Goal: Book appointment/travel/reservation

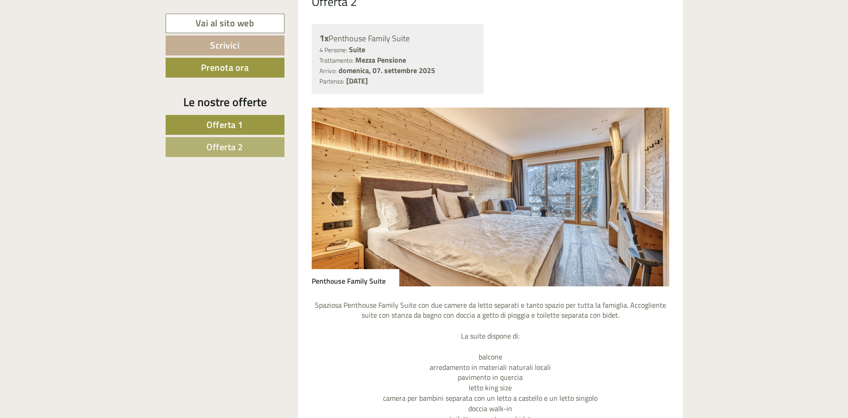
scroll to position [1440, 0]
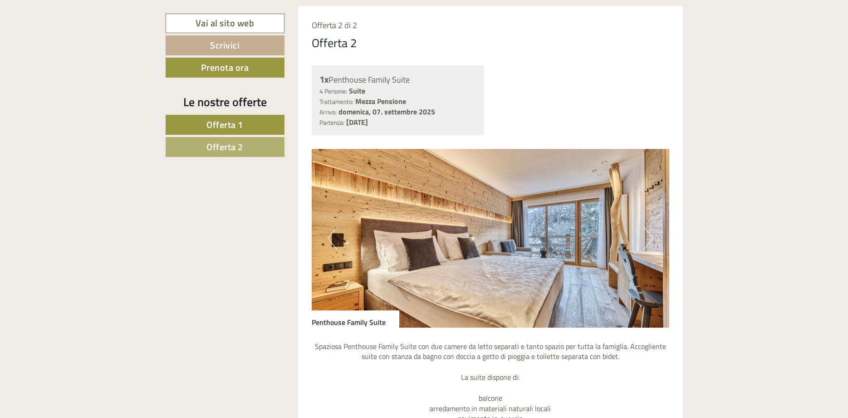
click at [649, 239] on button "Next" at bounding box center [649, 238] width 10 height 23
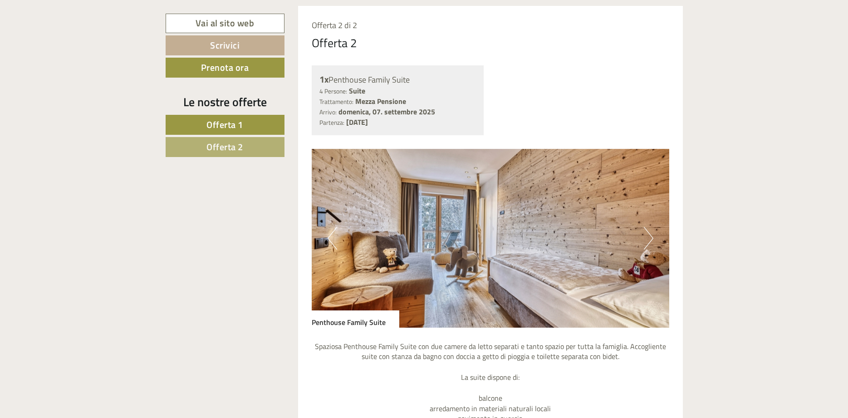
click at [648, 245] on button "Next" at bounding box center [649, 238] width 10 height 23
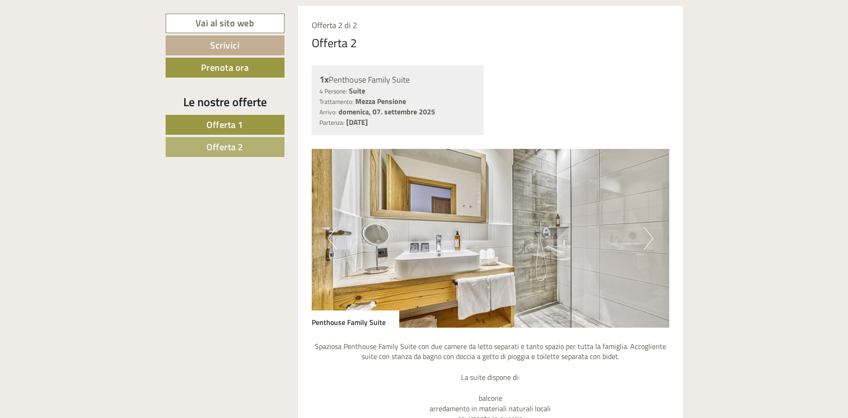
click at [648, 245] on button "Next" at bounding box center [649, 238] width 10 height 23
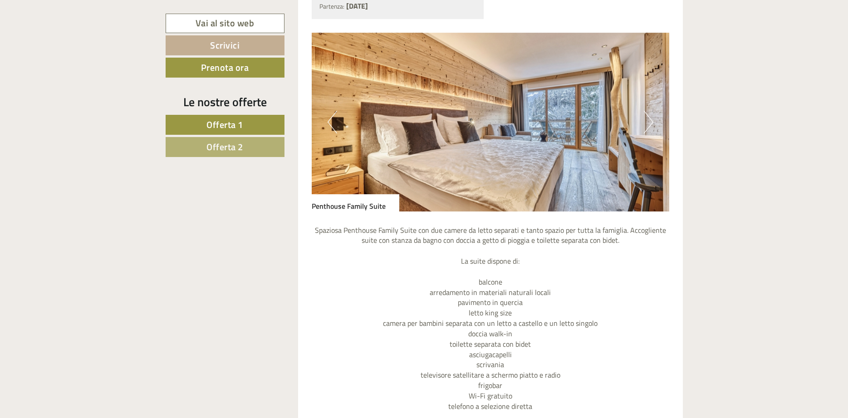
scroll to position [1555, 0]
click at [653, 132] on button "Next" at bounding box center [649, 123] width 10 height 23
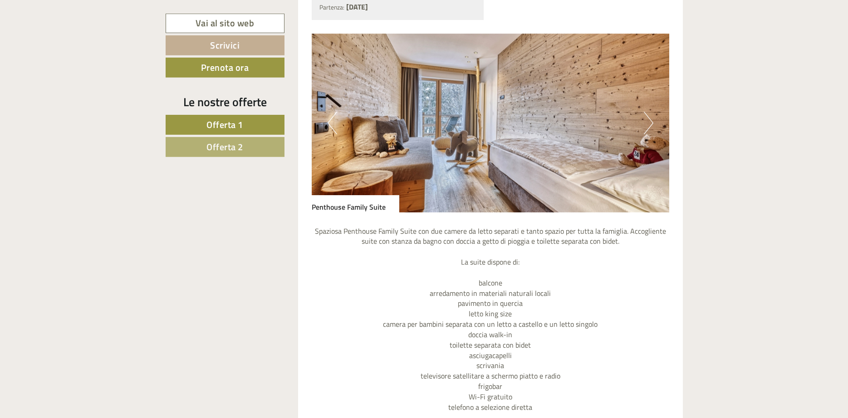
click at [653, 132] on button "Next" at bounding box center [649, 123] width 10 height 23
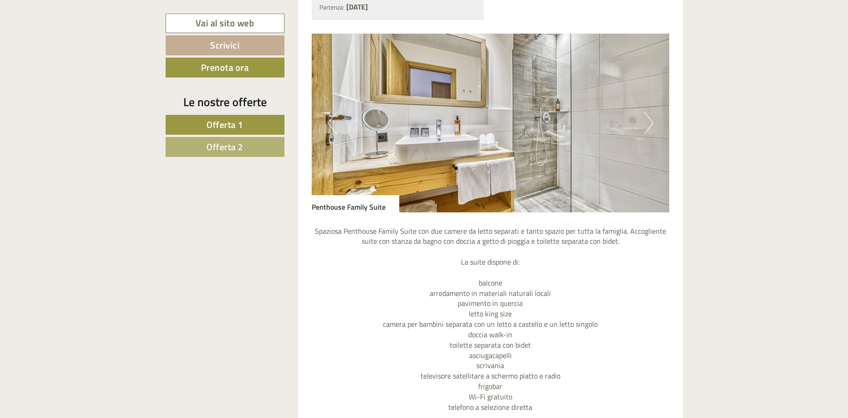
click at [653, 132] on button "Next" at bounding box center [649, 123] width 10 height 23
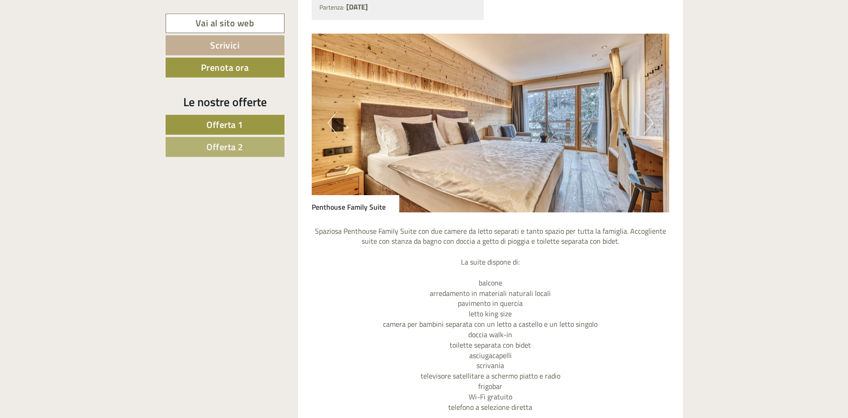
click at [653, 132] on button "Next" at bounding box center [649, 123] width 10 height 23
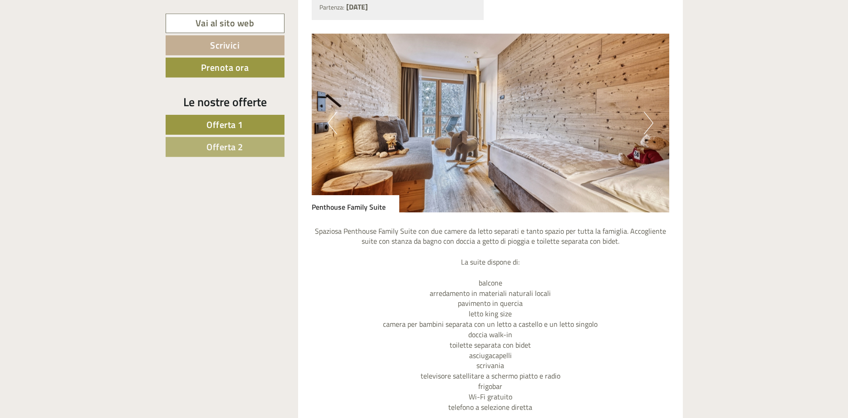
click at [240, 122] on span "Offerta 1" at bounding box center [225, 125] width 37 height 14
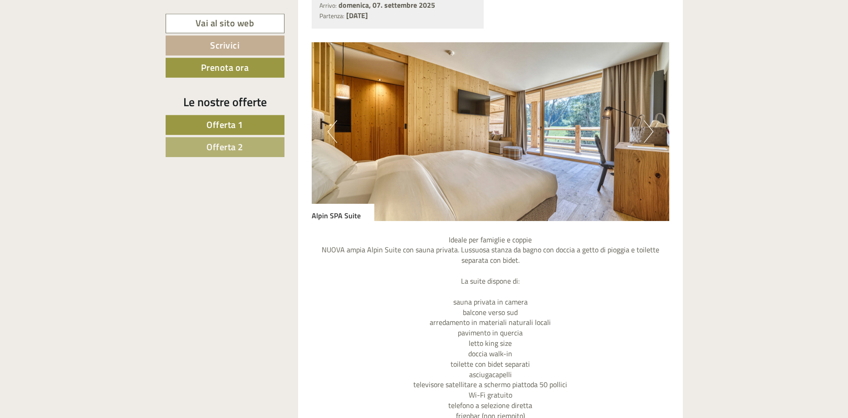
scroll to position [669, 0]
click at [649, 132] on button "Next" at bounding box center [649, 131] width 10 height 23
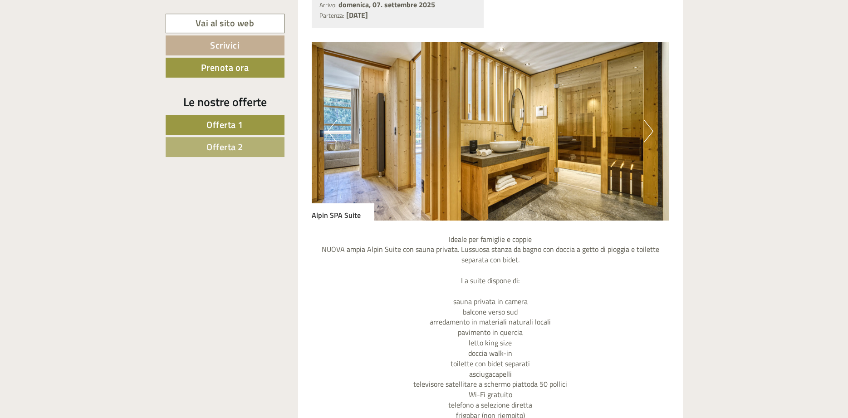
click at [649, 132] on button "Next" at bounding box center [649, 131] width 10 height 23
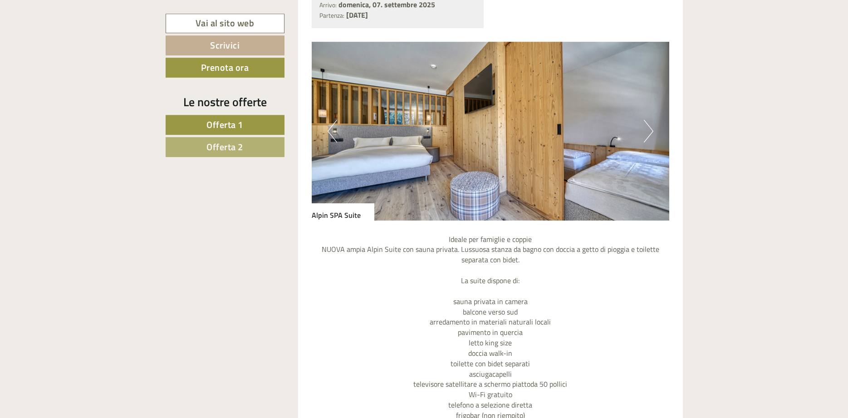
click at [649, 132] on button "Next" at bounding box center [649, 131] width 10 height 23
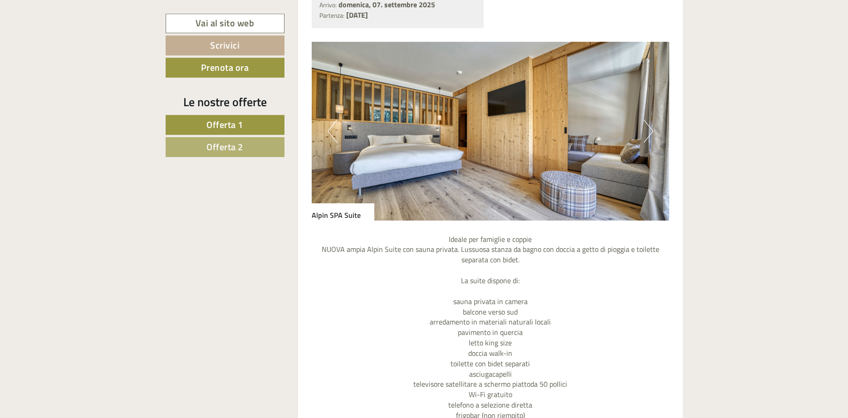
click at [649, 132] on button "Next" at bounding box center [649, 131] width 10 height 23
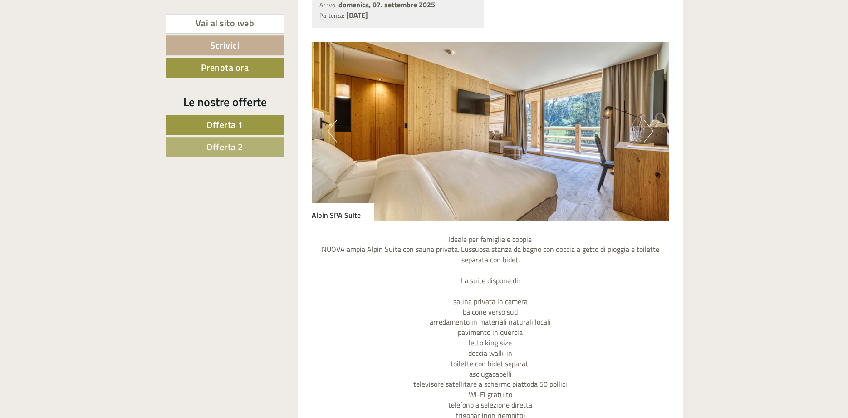
click at [649, 132] on button "Next" at bounding box center [649, 131] width 10 height 23
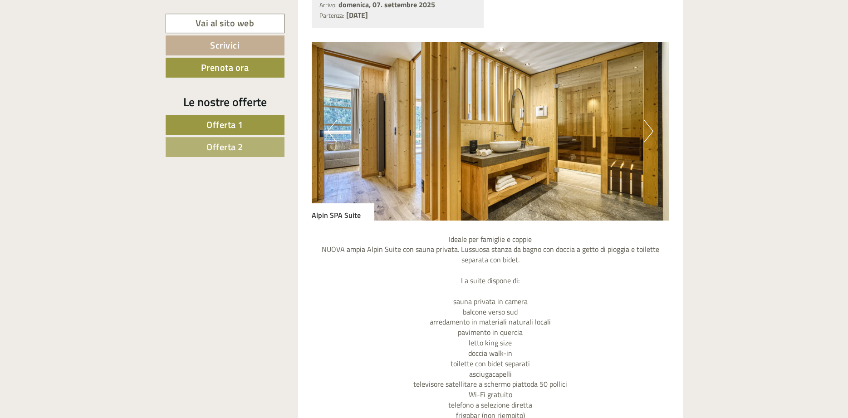
click at [649, 132] on button "Next" at bounding box center [649, 131] width 10 height 23
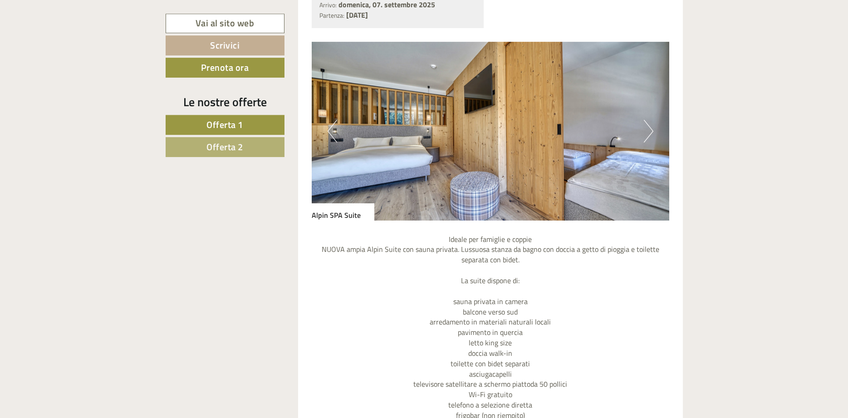
click at [649, 132] on button "Next" at bounding box center [649, 131] width 10 height 23
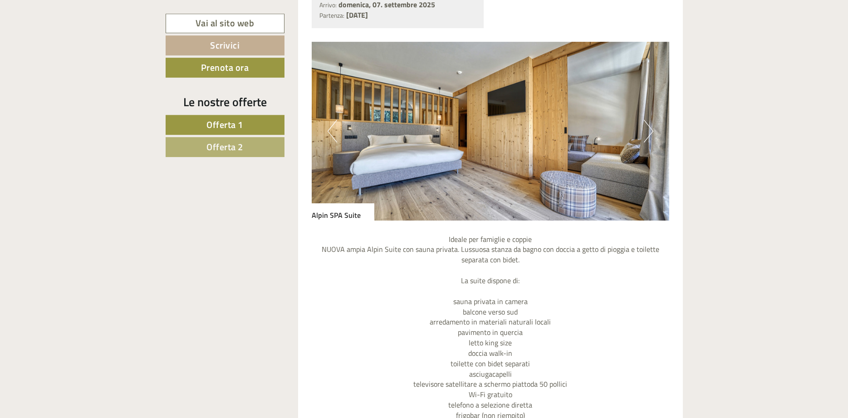
click at [649, 132] on button "Next" at bounding box center [649, 131] width 10 height 23
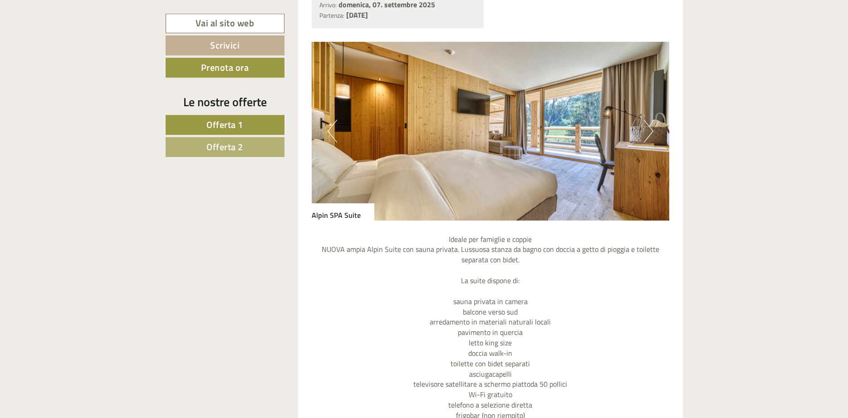
click at [649, 132] on button "Next" at bounding box center [649, 131] width 10 height 23
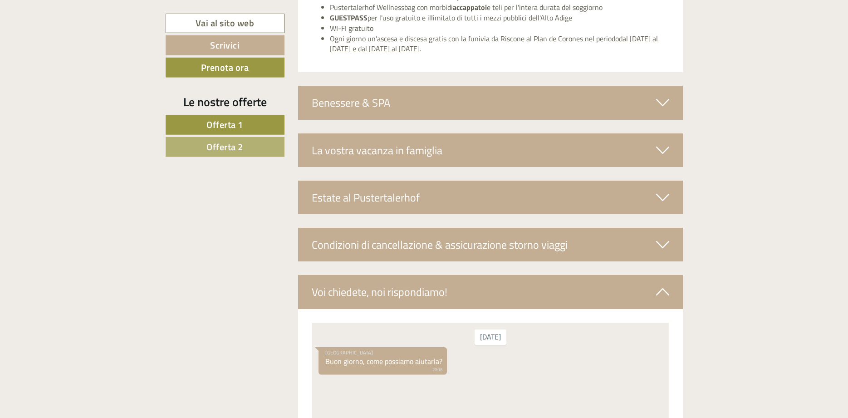
scroll to position [1647, 0]
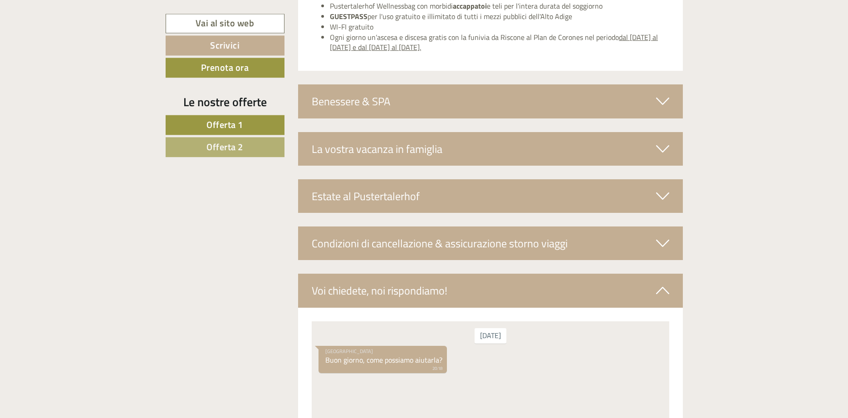
click at [232, 126] on span "Offerta 1" at bounding box center [225, 125] width 37 height 14
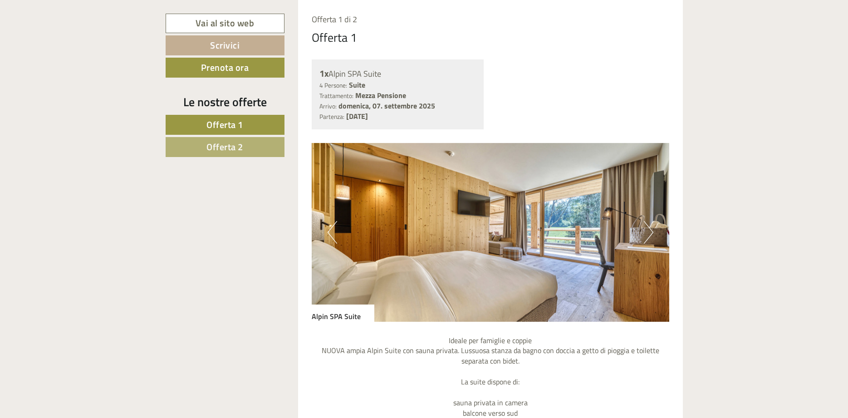
click at [224, 147] on span "Offerta 2" at bounding box center [225, 147] width 37 height 14
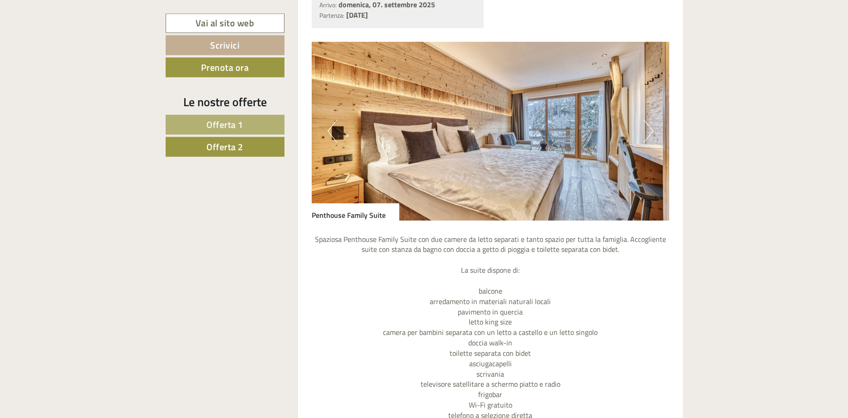
scroll to position [671, 0]
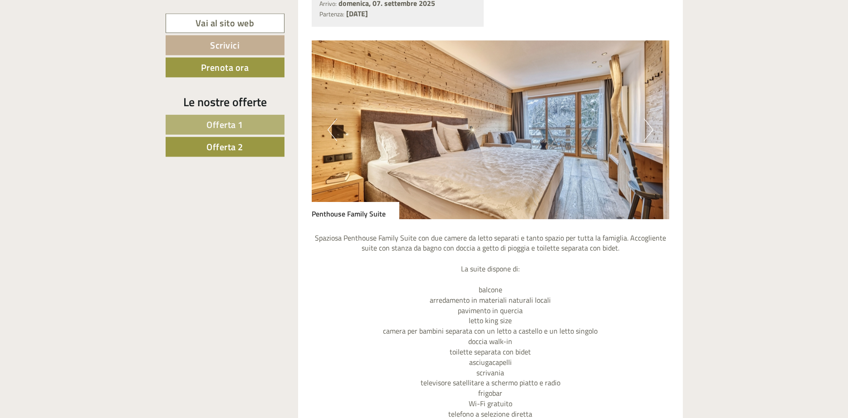
click at [650, 143] on img at bounding box center [491, 129] width 358 height 179
click at [650, 138] on button "Next" at bounding box center [649, 129] width 10 height 23
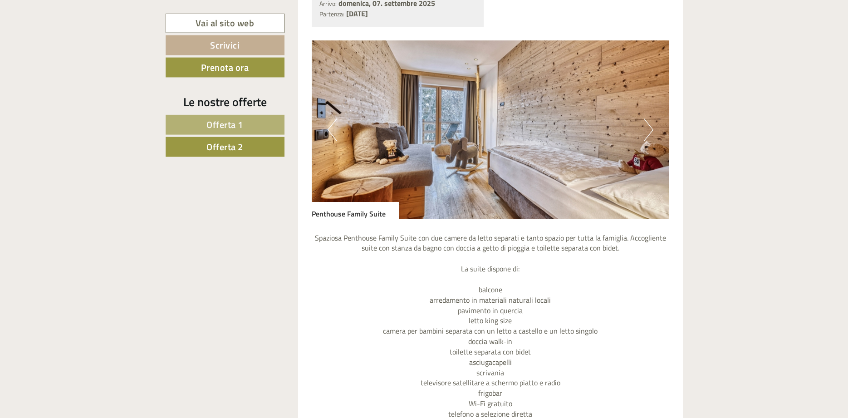
click at [650, 138] on button "Next" at bounding box center [649, 129] width 10 height 23
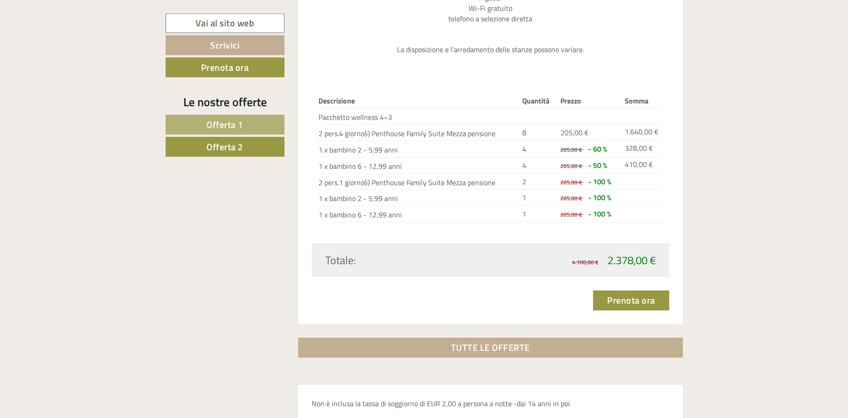
scroll to position [1067, 0]
click at [623, 302] on link "Prenota ora" at bounding box center [631, 299] width 76 height 20
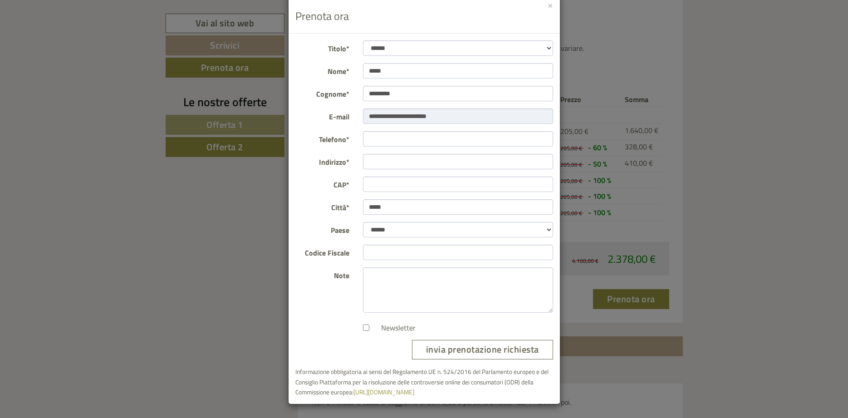
scroll to position [0, 0]
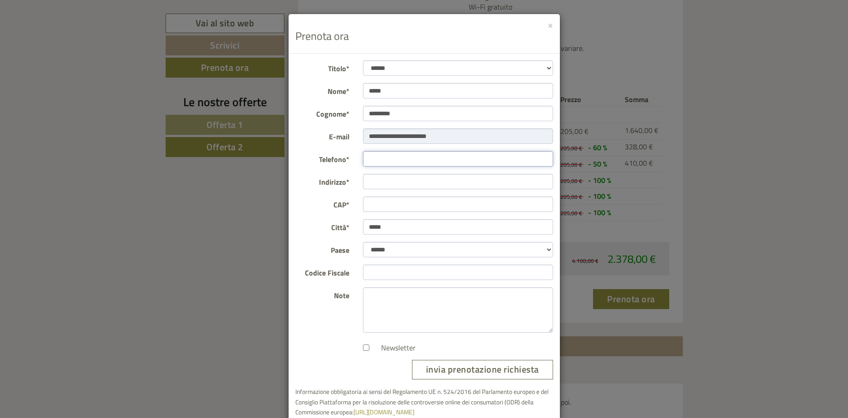
click at [386, 160] on input "Telefono*" at bounding box center [458, 158] width 190 height 15
type input "**********"
click at [374, 176] on input "Indirizzo*" at bounding box center [458, 181] width 190 height 15
type input "**********"
type input "*****"
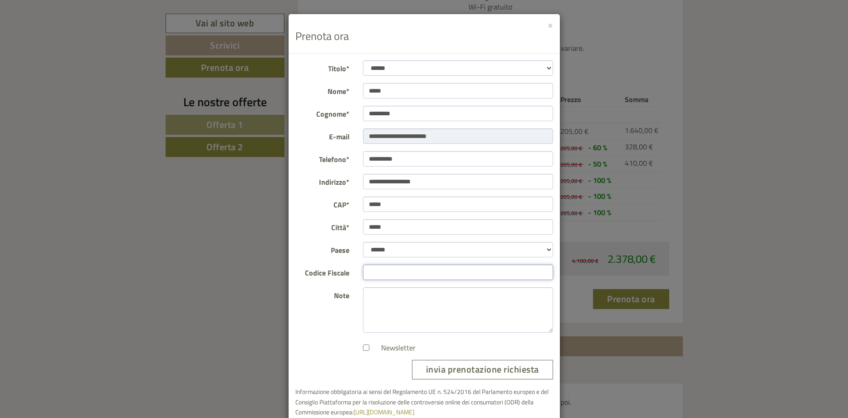
click at [396, 271] on input "Codice Fiscale" at bounding box center [458, 272] width 190 height 15
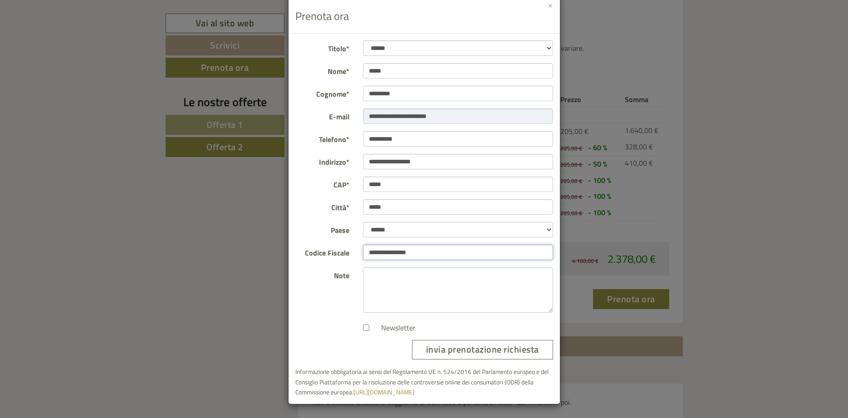
type input "**********"
click at [465, 351] on button "invia prenotazione richiesta" at bounding box center [482, 350] width 141 height 20
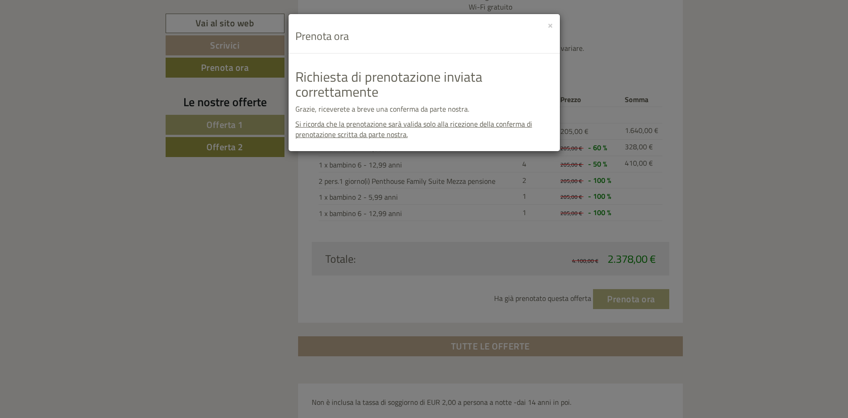
scroll to position [0, 0]
click at [550, 23] on button "×" at bounding box center [550, 25] width 5 height 10
